Goal: Information Seeking & Learning: Learn about a topic

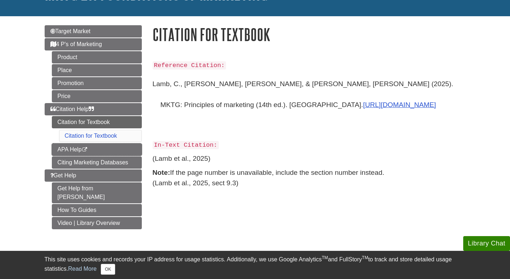
scroll to position [63, 0]
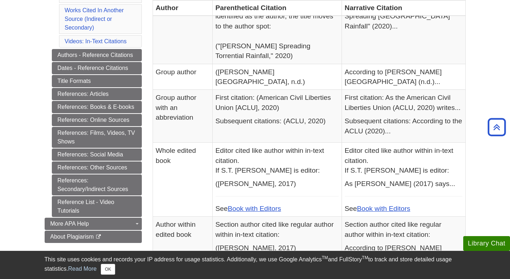
scroll to position [284, 0]
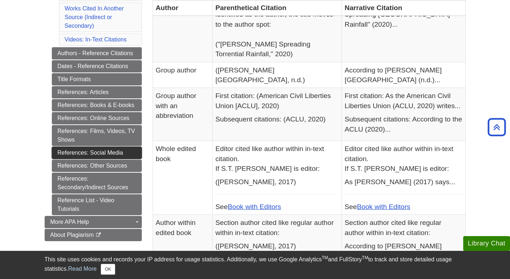
click at [107, 151] on link "References: Social Media" at bounding box center [97, 153] width 90 height 12
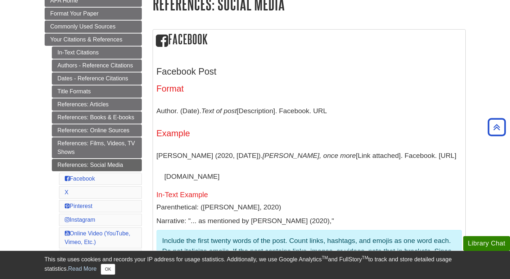
scroll to position [115, 0]
